Goal: Find specific page/section: Find specific page/section

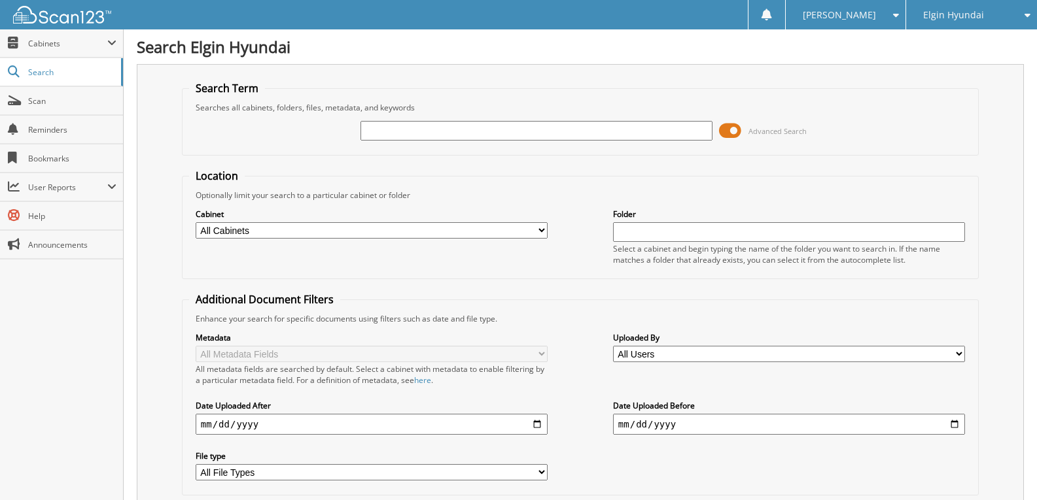
click at [464, 129] on input "text" at bounding box center [536, 131] width 352 height 20
type input "w9141"
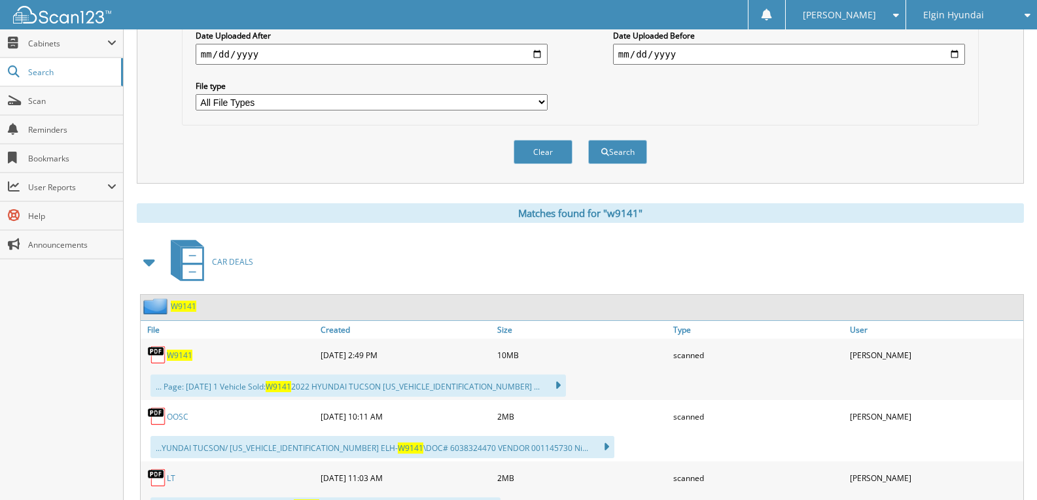
scroll to position [458, 0]
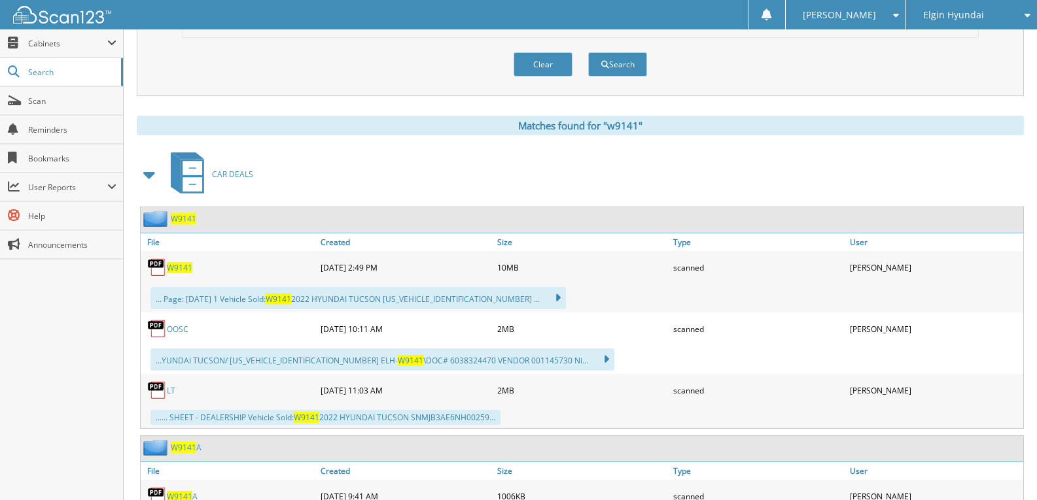
click at [175, 271] on span "W9141" at bounding box center [180, 267] width 26 height 11
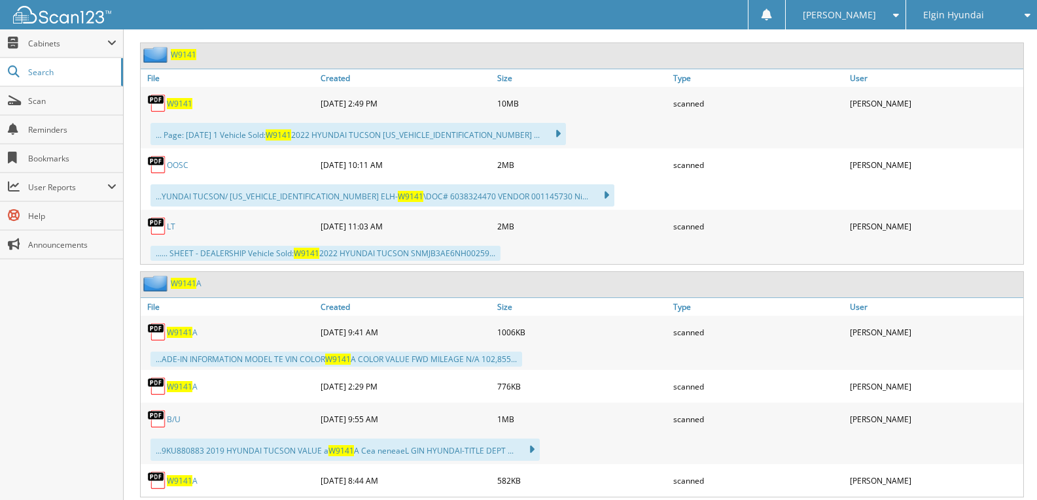
scroll to position [654, 0]
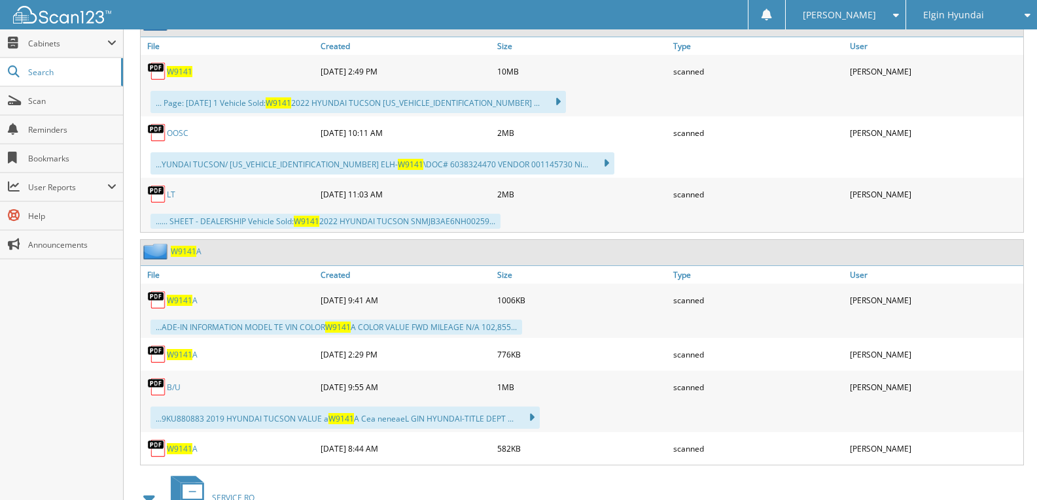
click at [173, 354] on span "W9141" at bounding box center [180, 354] width 26 height 11
click at [190, 452] on span "W9141" at bounding box center [180, 448] width 26 height 11
click at [171, 192] on link "LT" at bounding box center [171, 194] width 9 height 11
click at [177, 131] on link "OOSC" at bounding box center [178, 133] width 22 height 11
click at [174, 390] on link "B/U" at bounding box center [174, 387] width 14 height 11
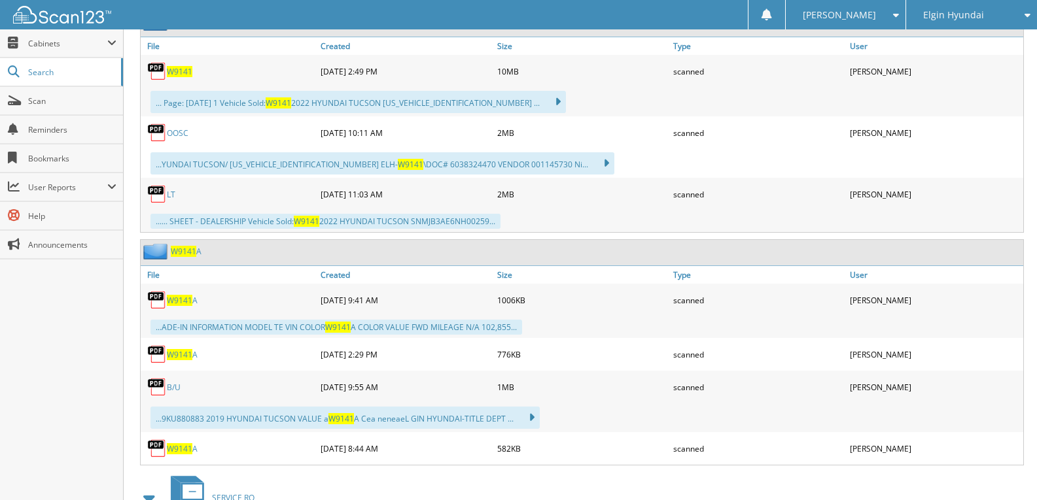
click at [168, 198] on link "LT" at bounding box center [171, 194] width 9 height 11
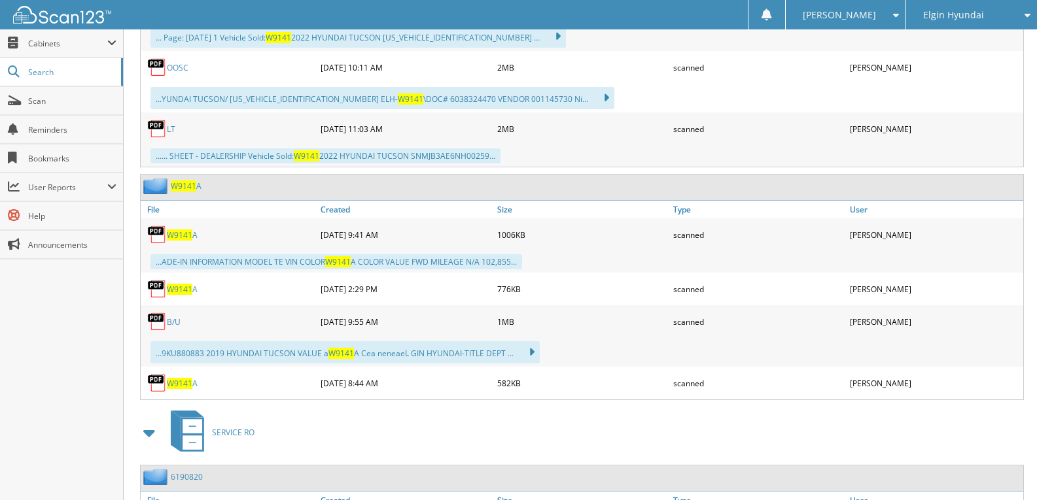
scroll to position [785, 0]
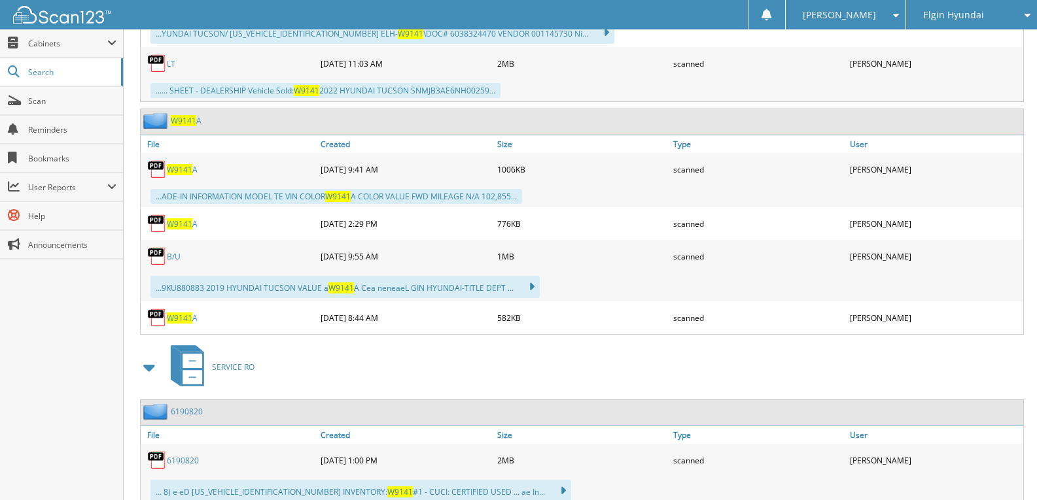
click at [171, 256] on link "B/U" at bounding box center [174, 256] width 14 height 11
click at [949, 12] on span "Elgin Hyundai" at bounding box center [953, 15] width 61 height 8
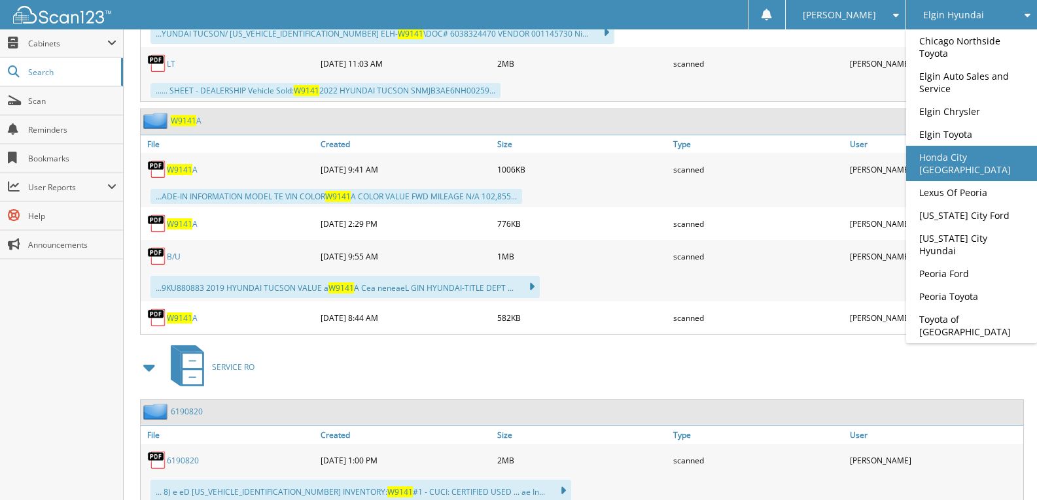
click at [978, 159] on link "Honda City [GEOGRAPHIC_DATA]" at bounding box center [971, 163] width 131 height 35
